Goal: Task Accomplishment & Management: Manage account settings

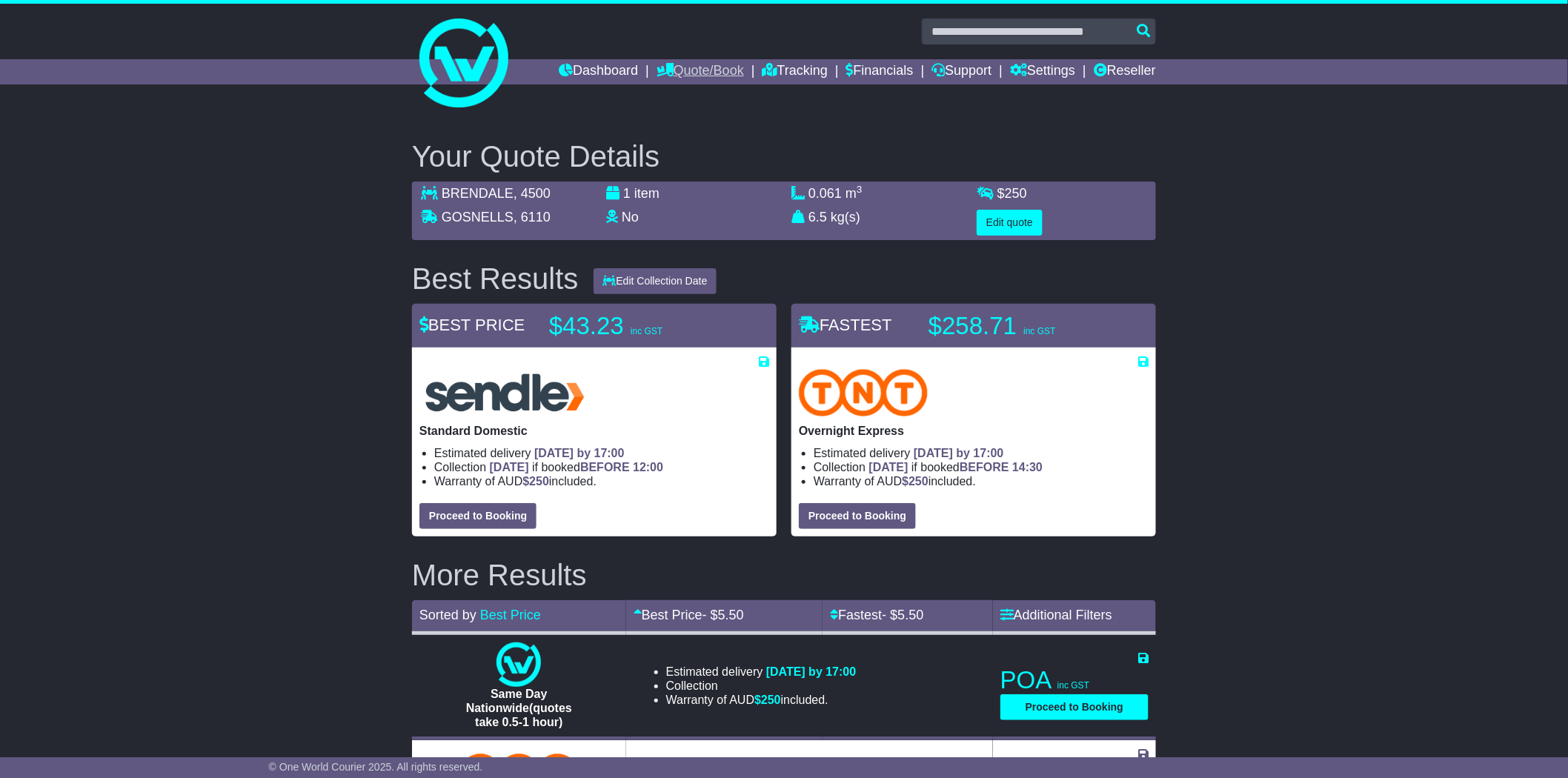
click at [687, 64] on link "Quote/Book" at bounding box center [700, 72] width 87 height 25
click at [586, 71] on link "Dashboard" at bounding box center [599, 72] width 80 height 25
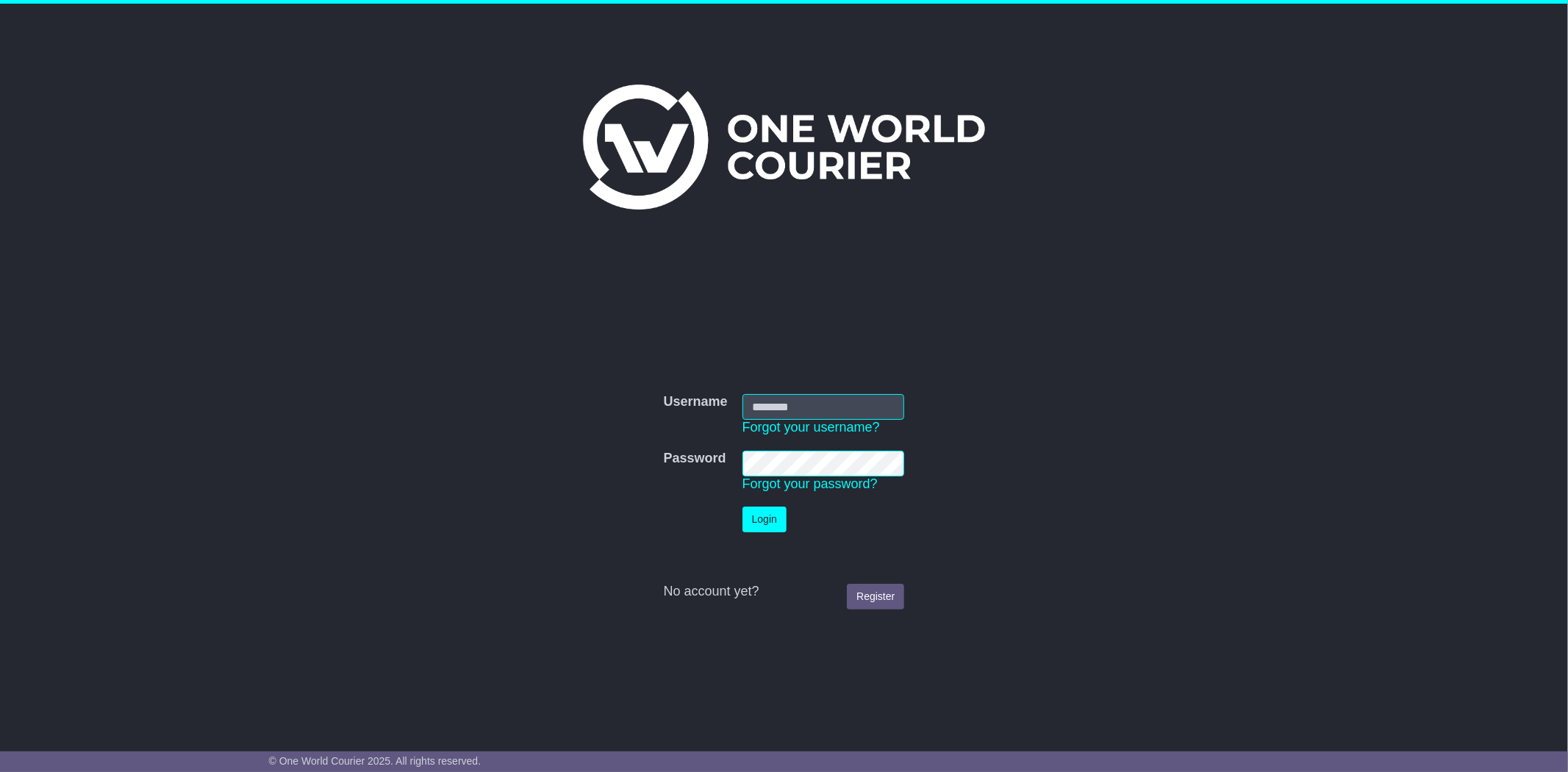
type input "**********"
click at [765, 514] on button "Login" at bounding box center [765, 519] width 44 height 26
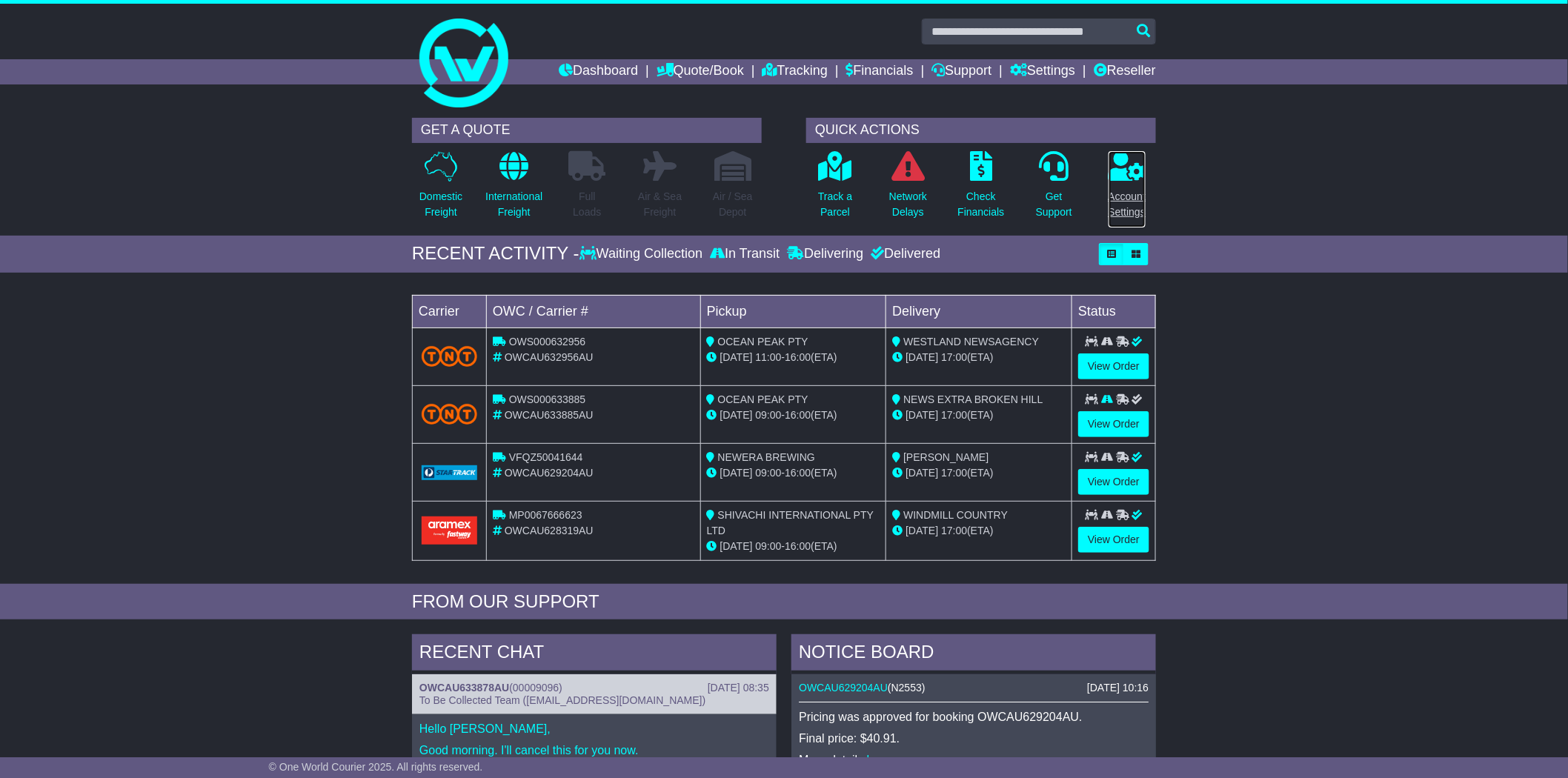
click at [1126, 198] on p "Account Settings" at bounding box center [1127, 204] width 37 height 31
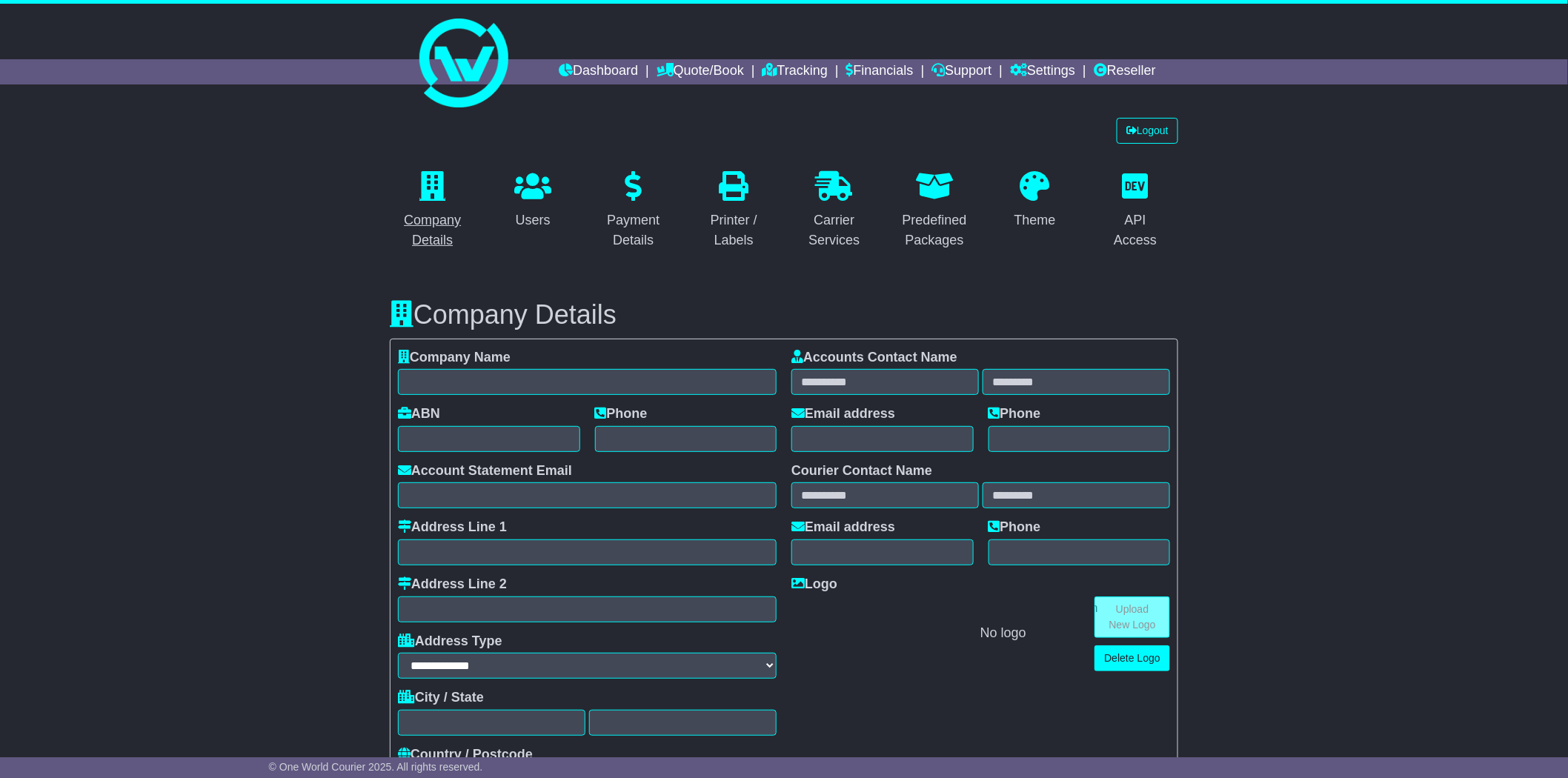
select select "*"
select select "**********"
select select "**"
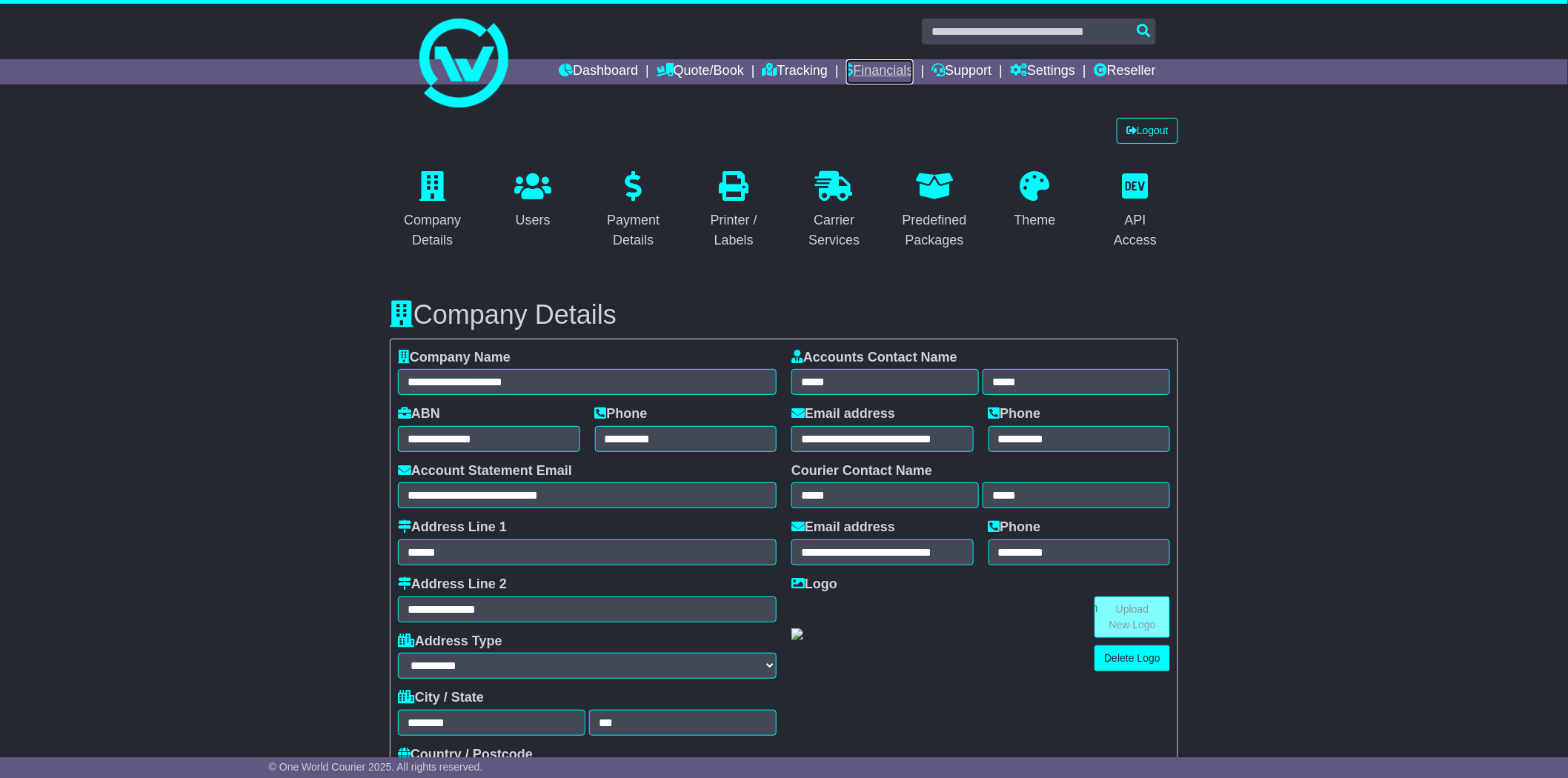
click at [860, 71] on link "Financials" at bounding box center [880, 72] width 67 height 25
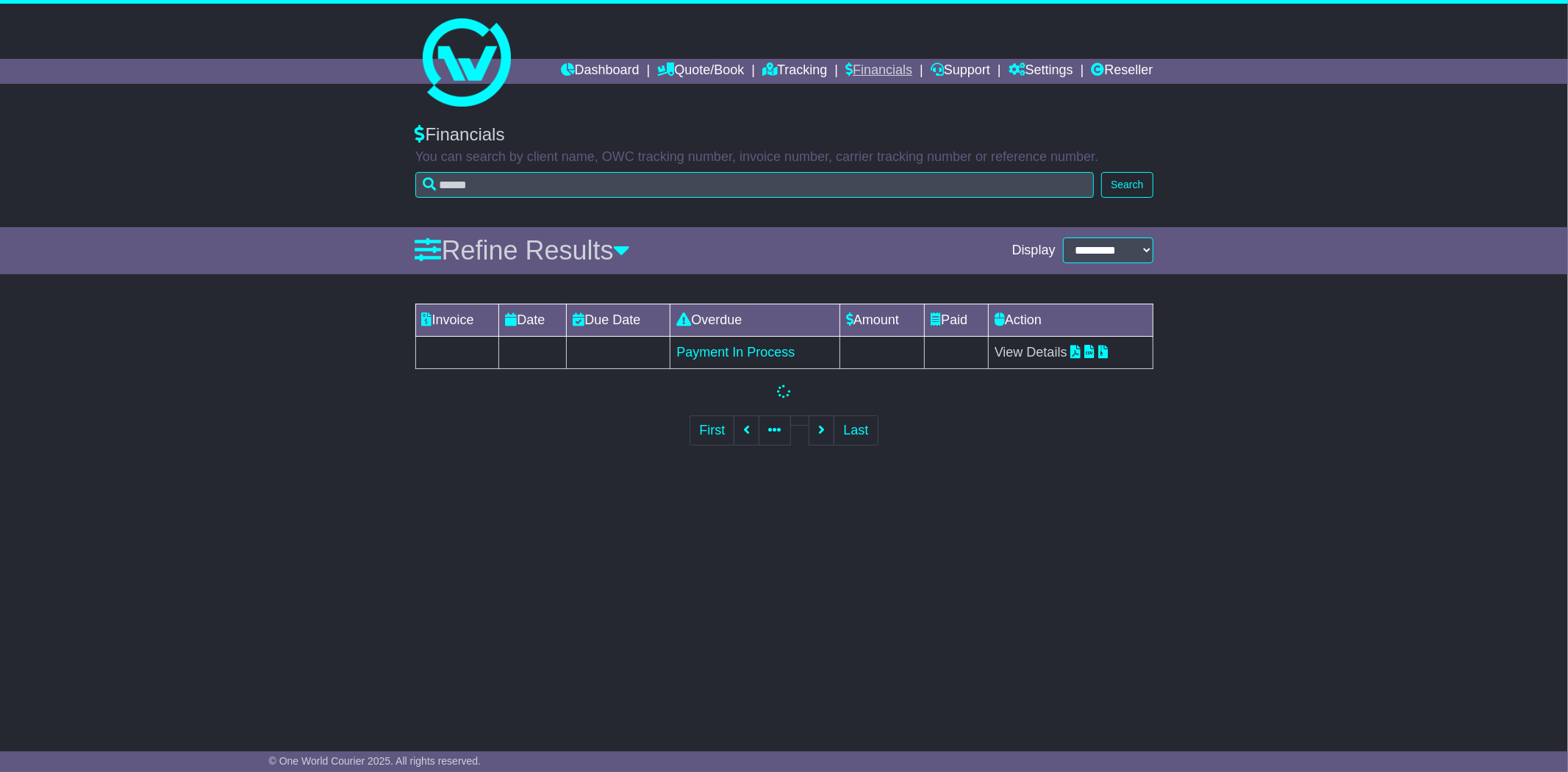
select select "*"
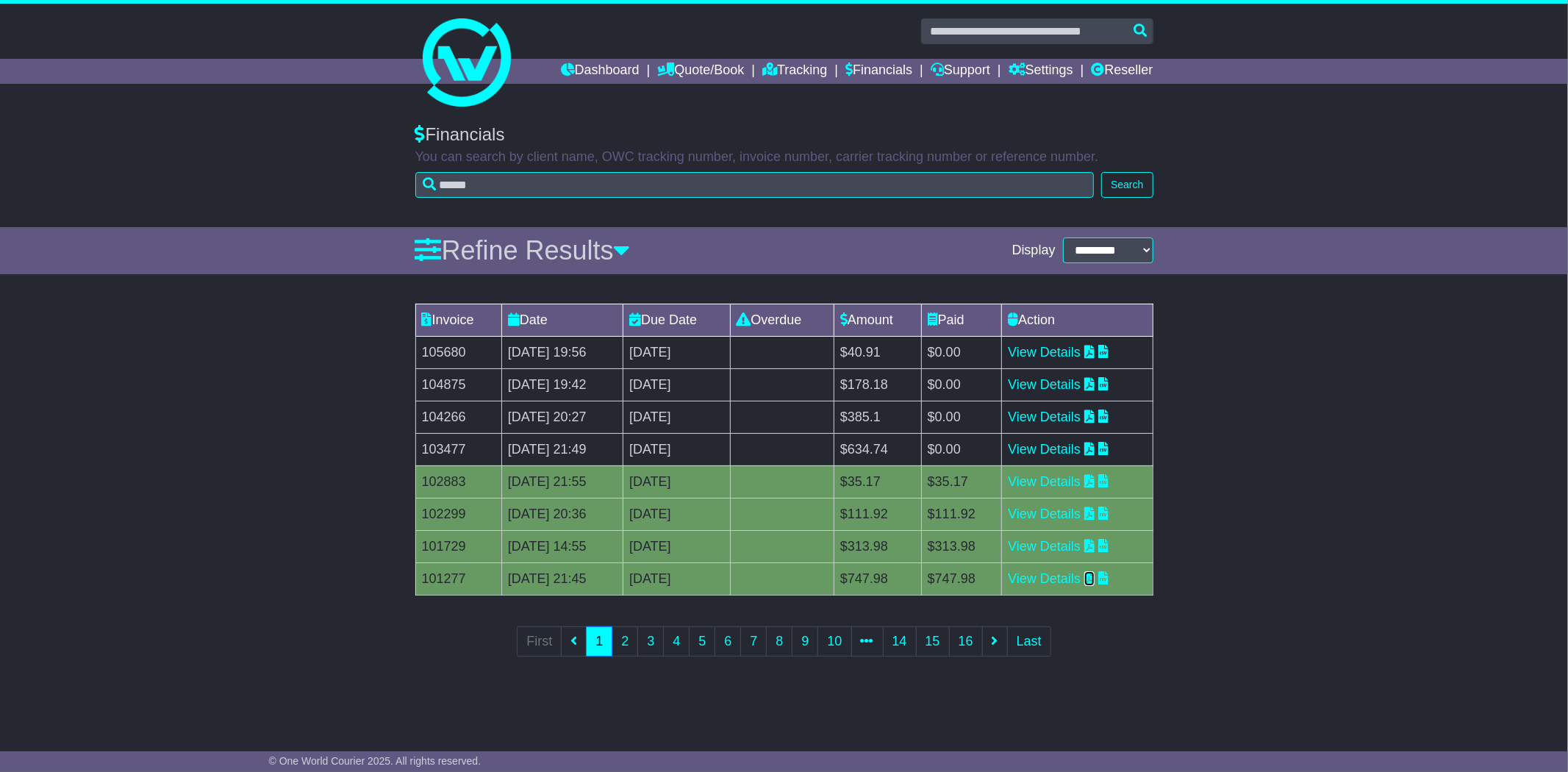
click at [1095, 581] on icon at bounding box center [1090, 577] width 11 height 13
click at [1095, 545] on icon at bounding box center [1090, 544] width 11 height 13
click at [1095, 514] on icon at bounding box center [1090, 513] width 11 height 13
click at [1095, 450] on icon at bounding box center [1090, 448] width 11 height 13
click at [1095, 413] on icon at bounding box center [1090, 416] width 11 height 13
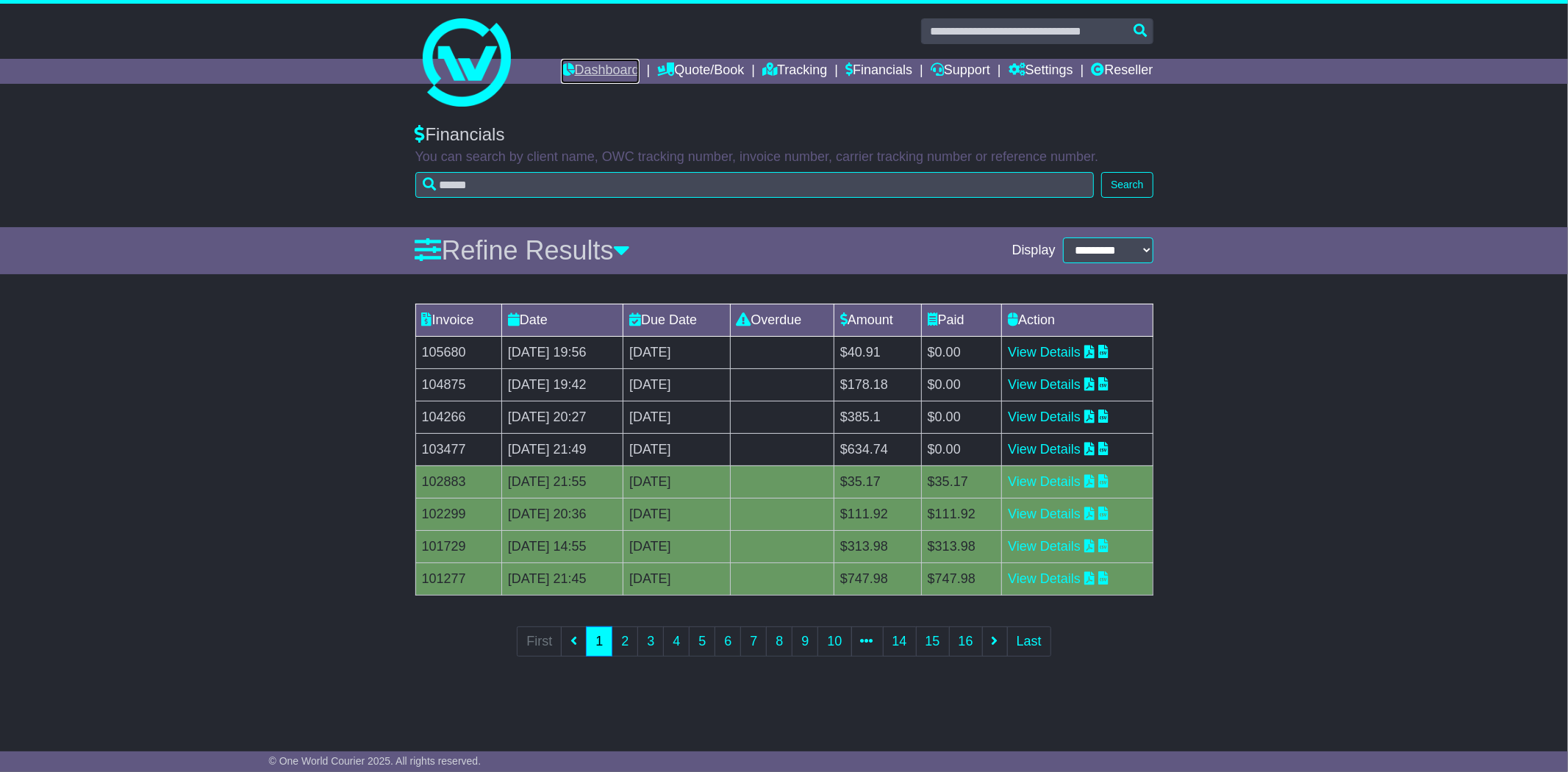
click at [606, 68] on link "Dashboard" at bounding box center [601, 71] width 79 height 25
